Goal: Check status

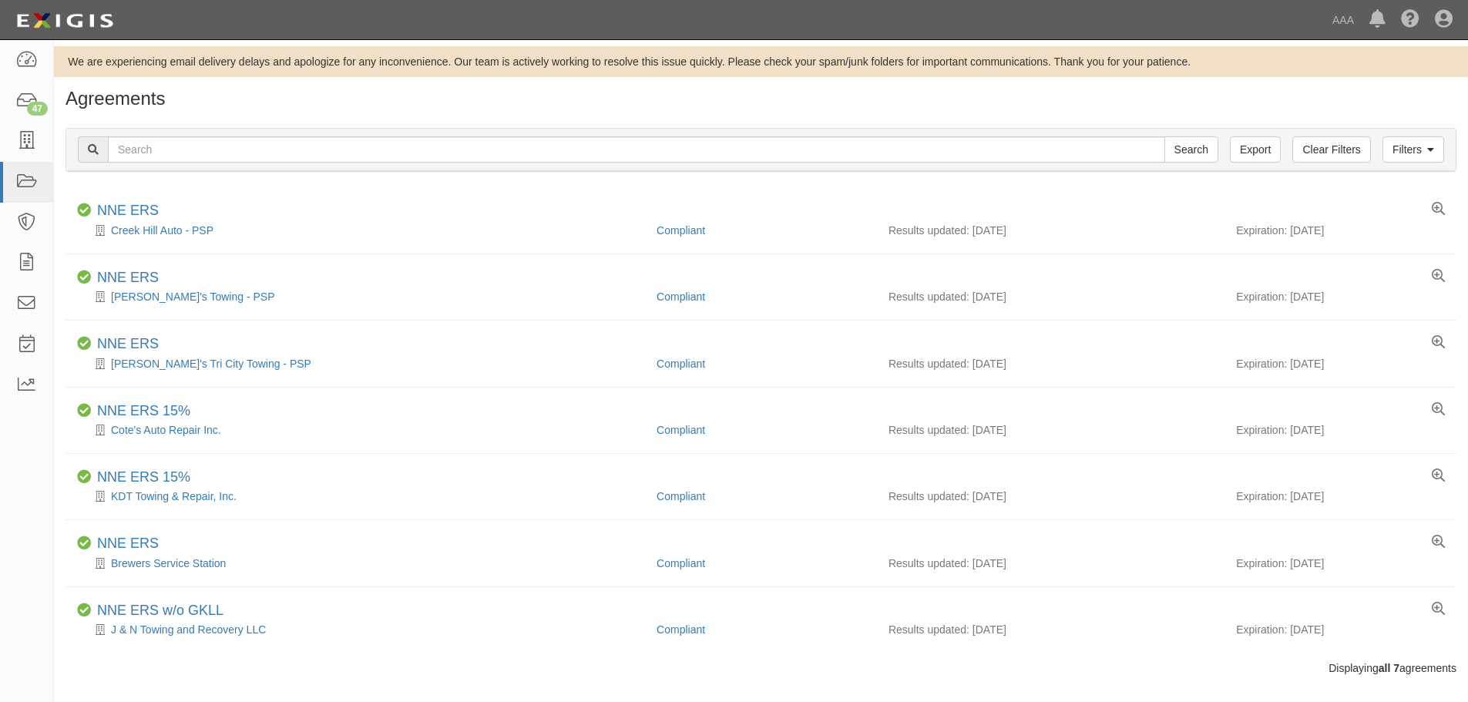
scroll to position [20, 0]
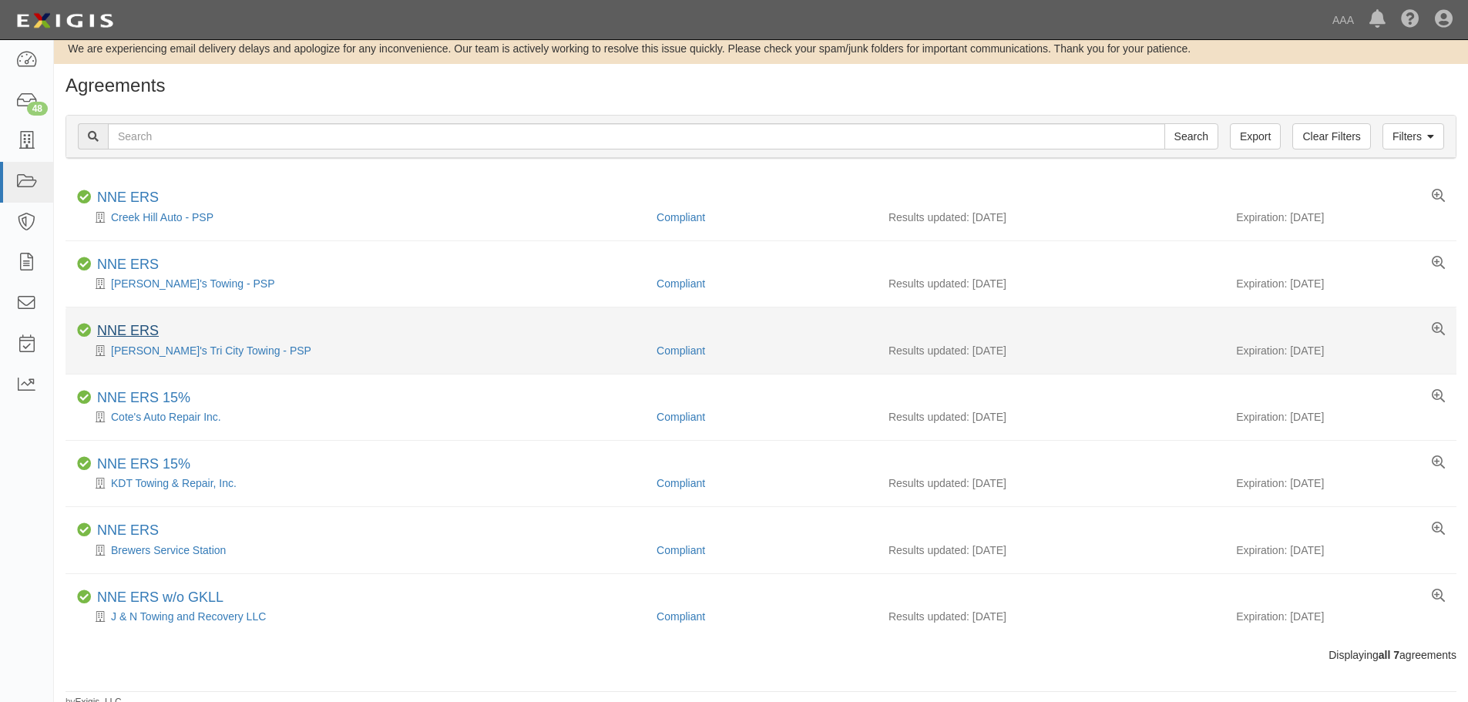
scroll to position [20, 0]
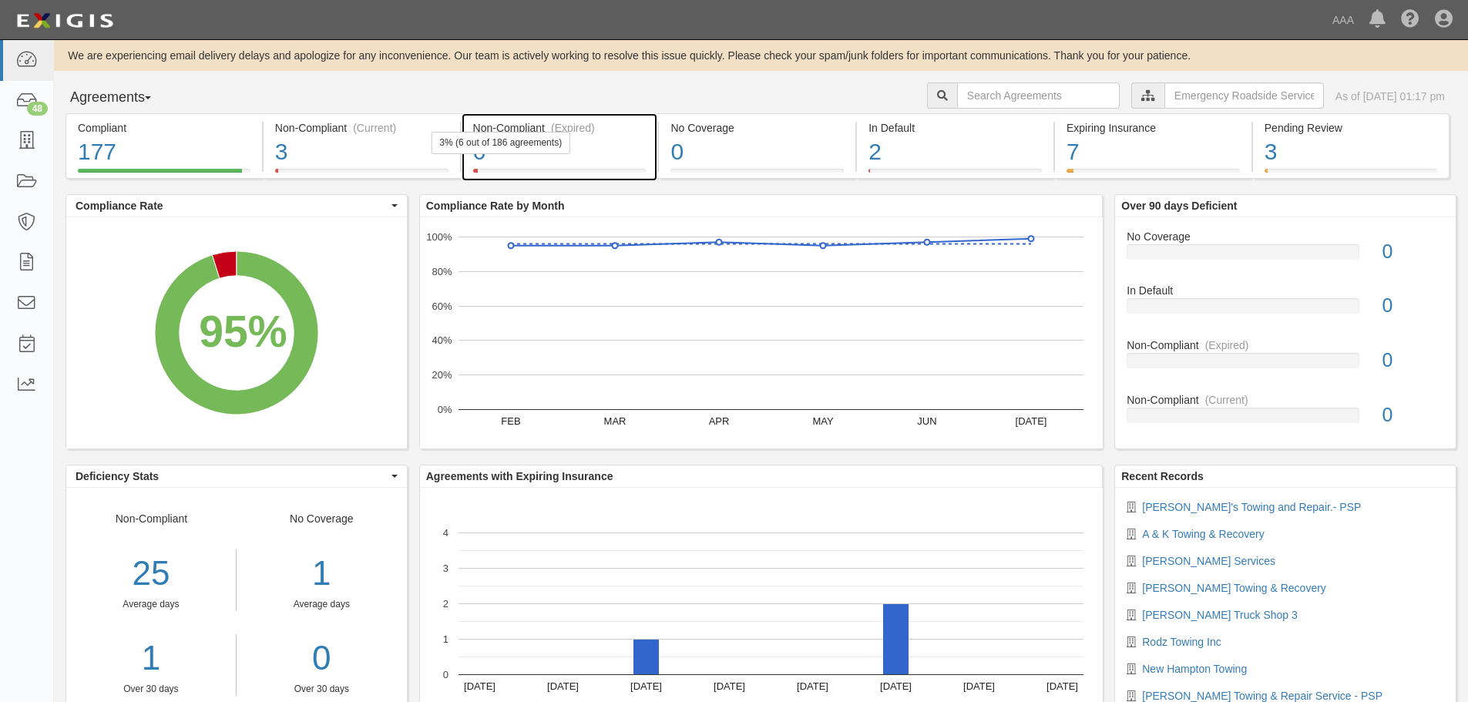
click at [607, 173] on div "Non-Compliant (Expired) 6 3% (6 out of 186 agreements)" at bounding box center [560, 145] width 196 height 65
